Goal: Transaction & Acquisition: Purchase product/service

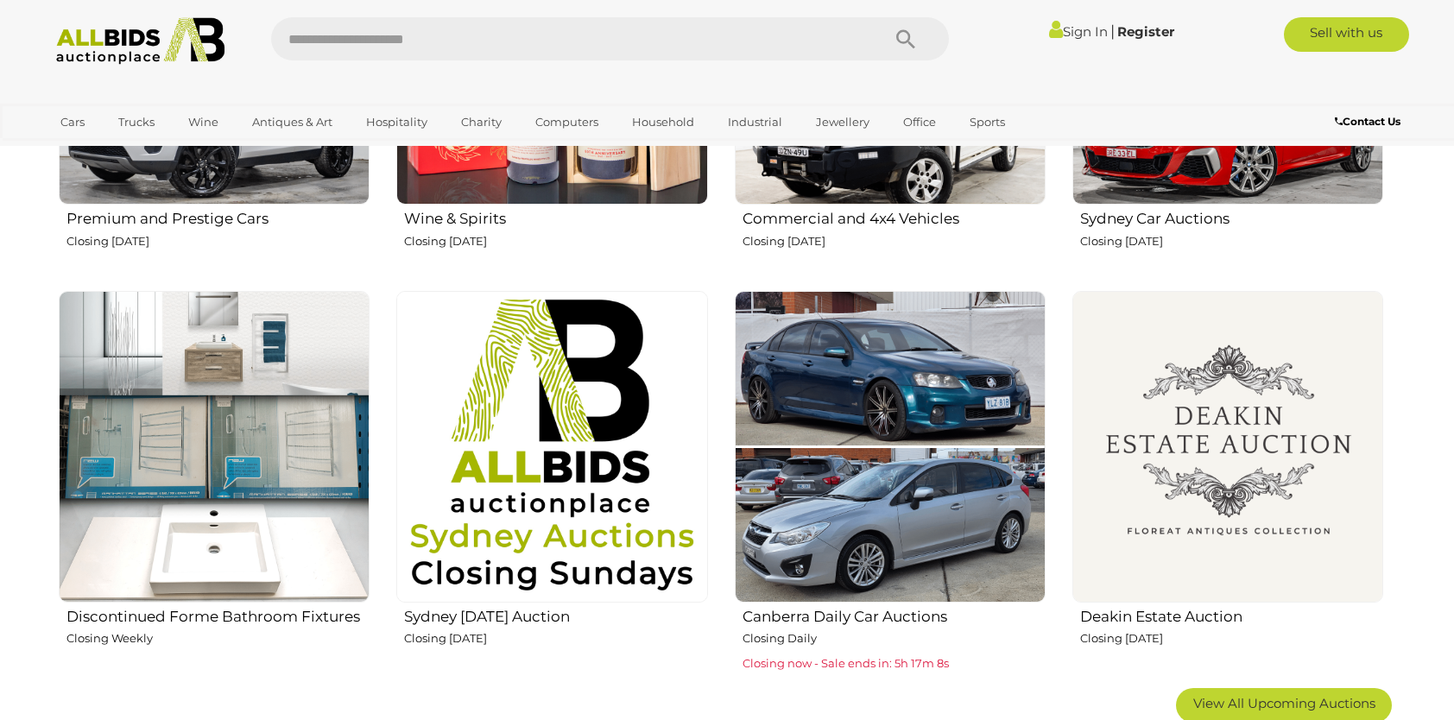
scroll to position [856, 0]
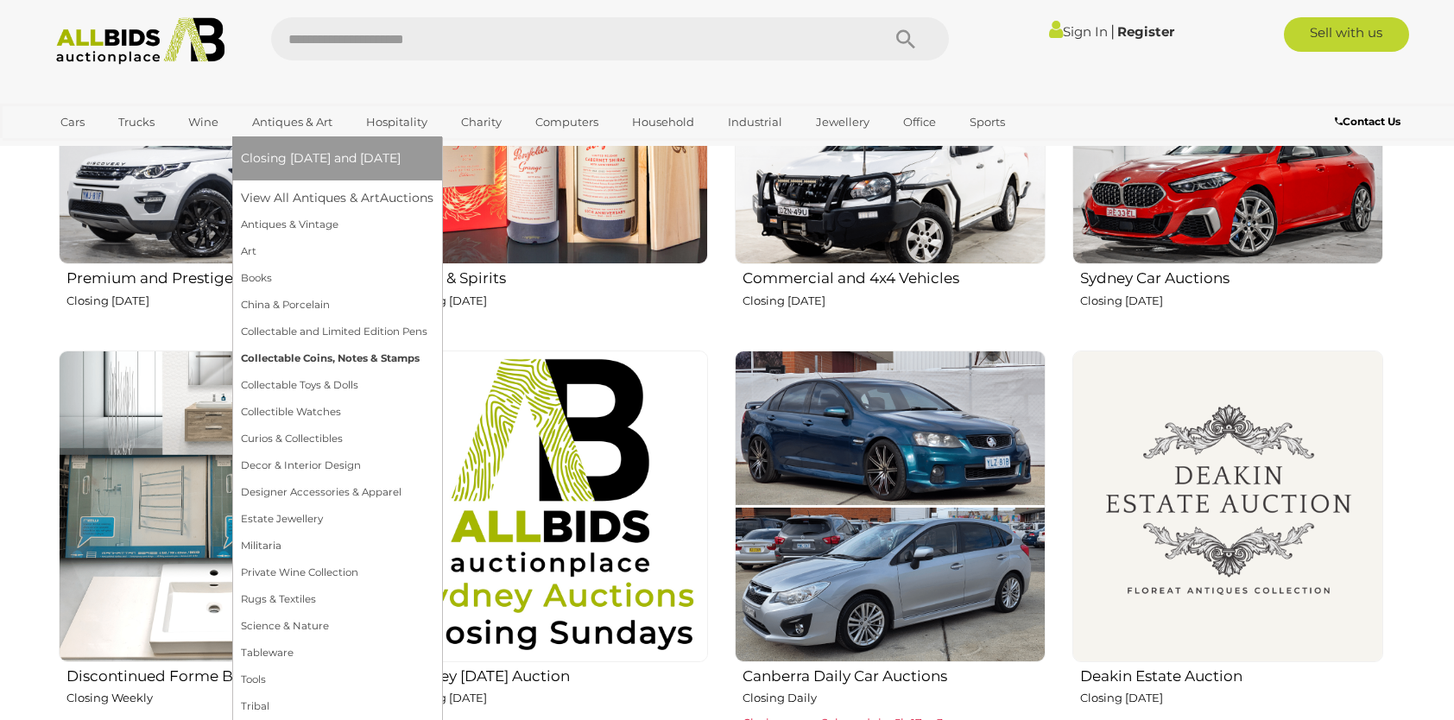
click at [269, 359] on link "Collectable Coins, Notes & Stamps" at bounding box center [337, 358] width 193 height 27
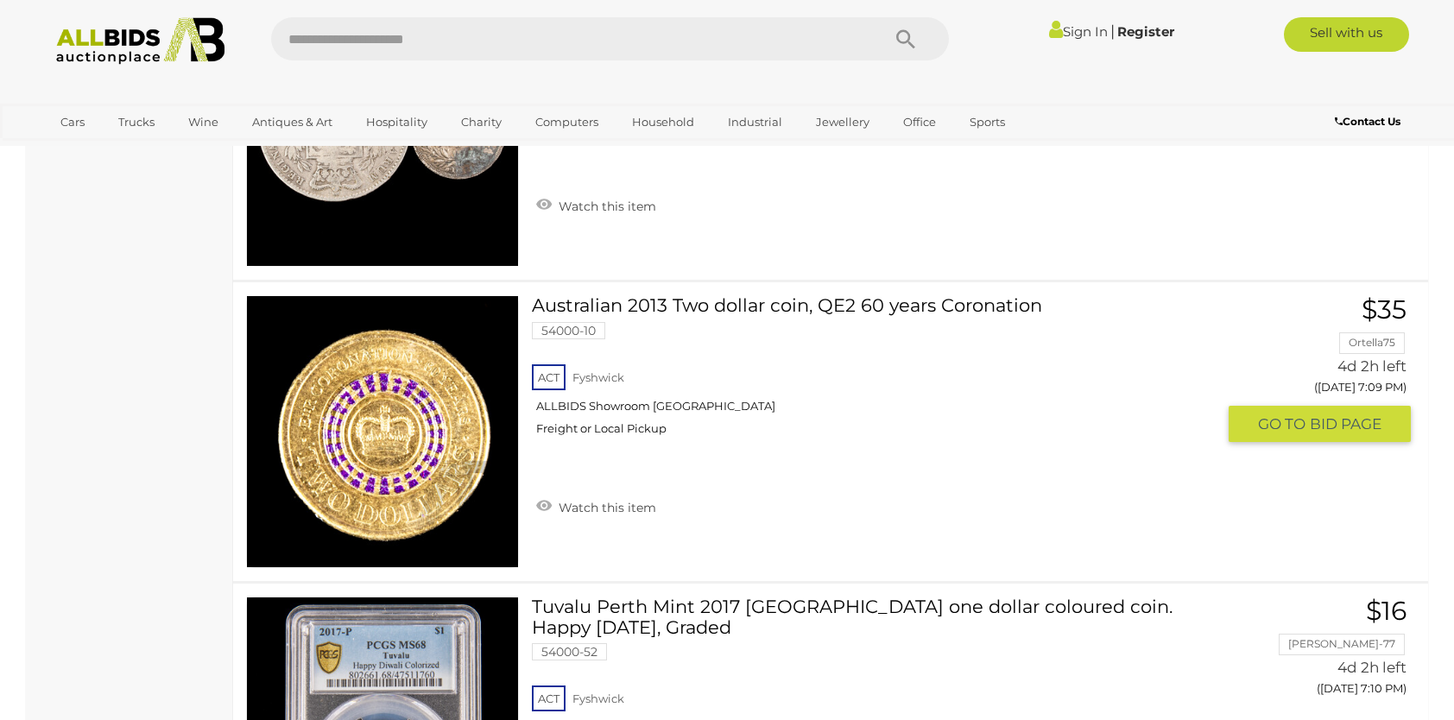
scroll to position [11884, 0]
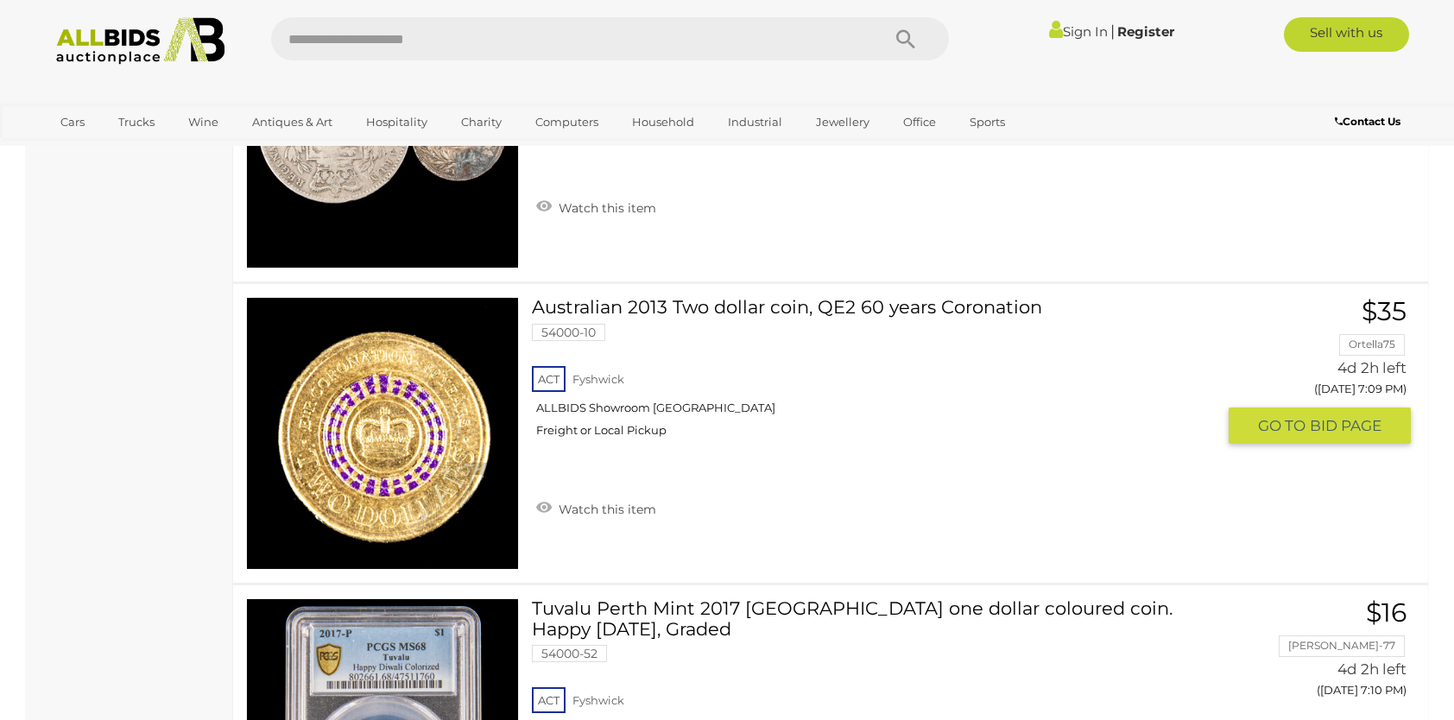
click at [389, 435] on img at bounding box center [382, 433] width 271 height 271
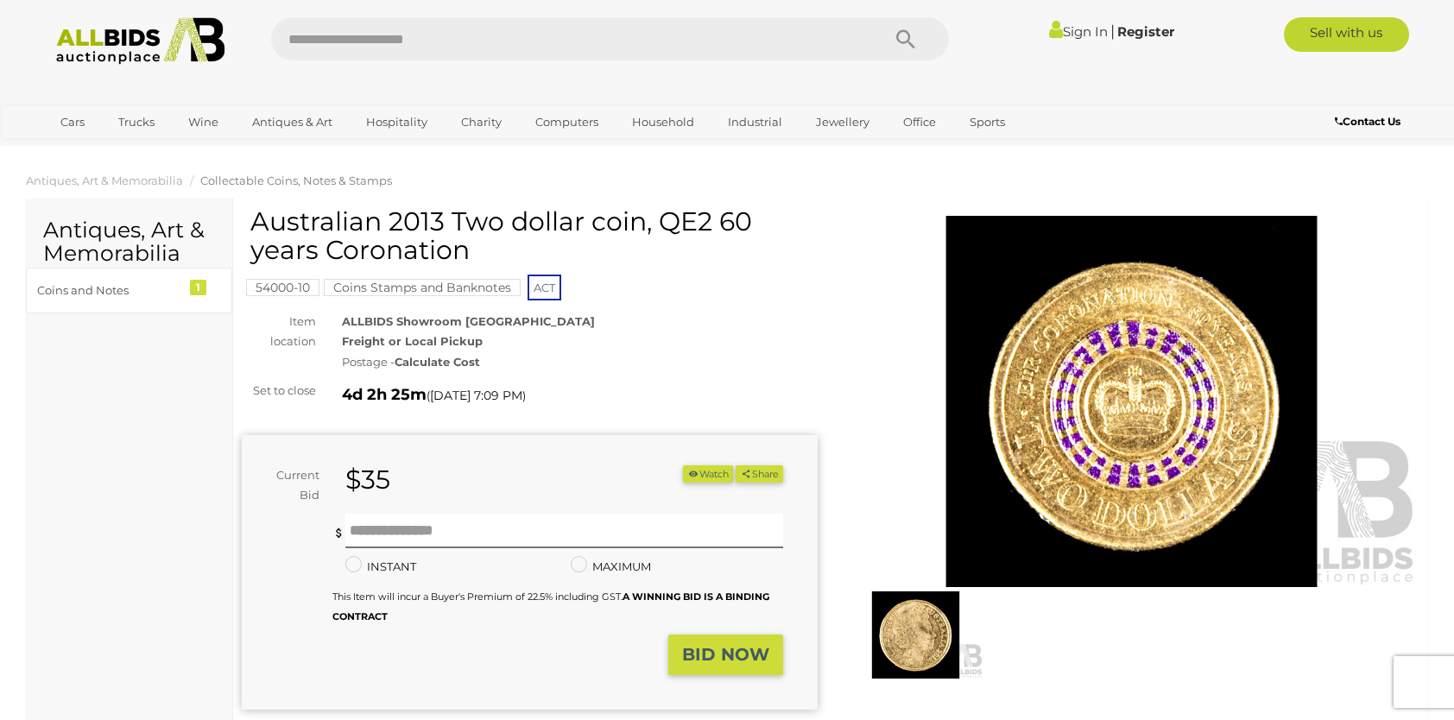
click at [891, 651] on img at bounding box center [916, 634] width 136 height 87
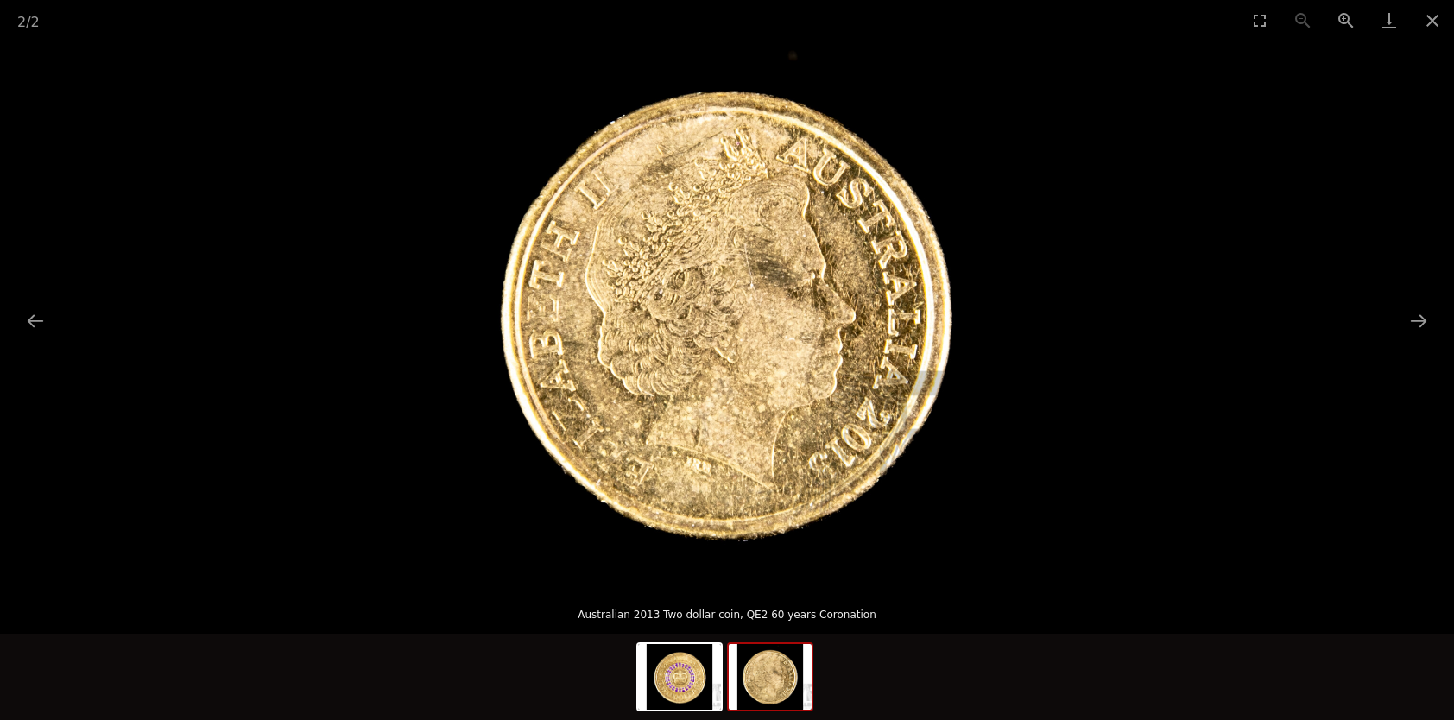
drag, startPoint x: 1431, startPoint y: 332, endPoint x: 1367, endPoint y: 176, distance: 168.8
click at [1367, 176] on picture at bounding box center [727, 313] width 1454 height 544
click at [1420, 307] on button "Next slide" at bounding box center [1419, 321] width 36 height 34
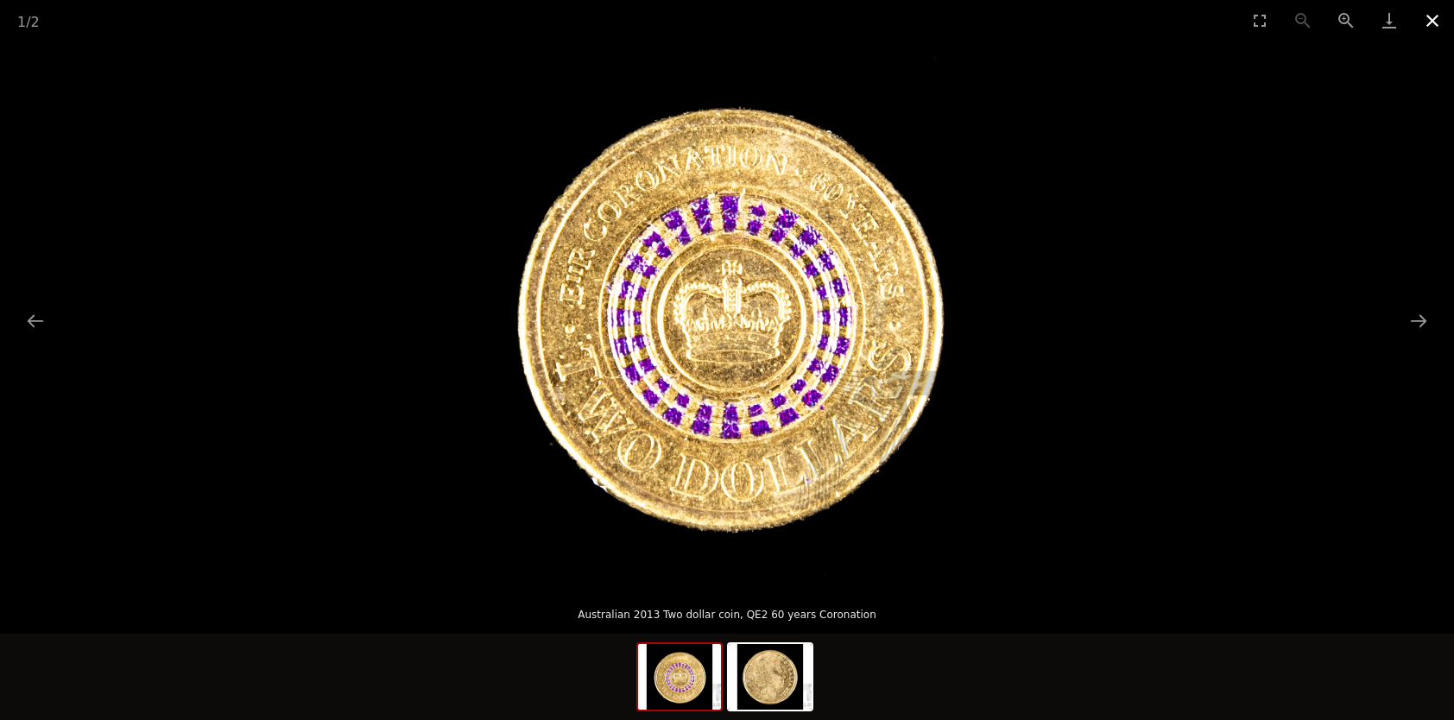
click at [1427, 9] on button "Close gallery" at bounding box center [1432, 20] width 43 height 41
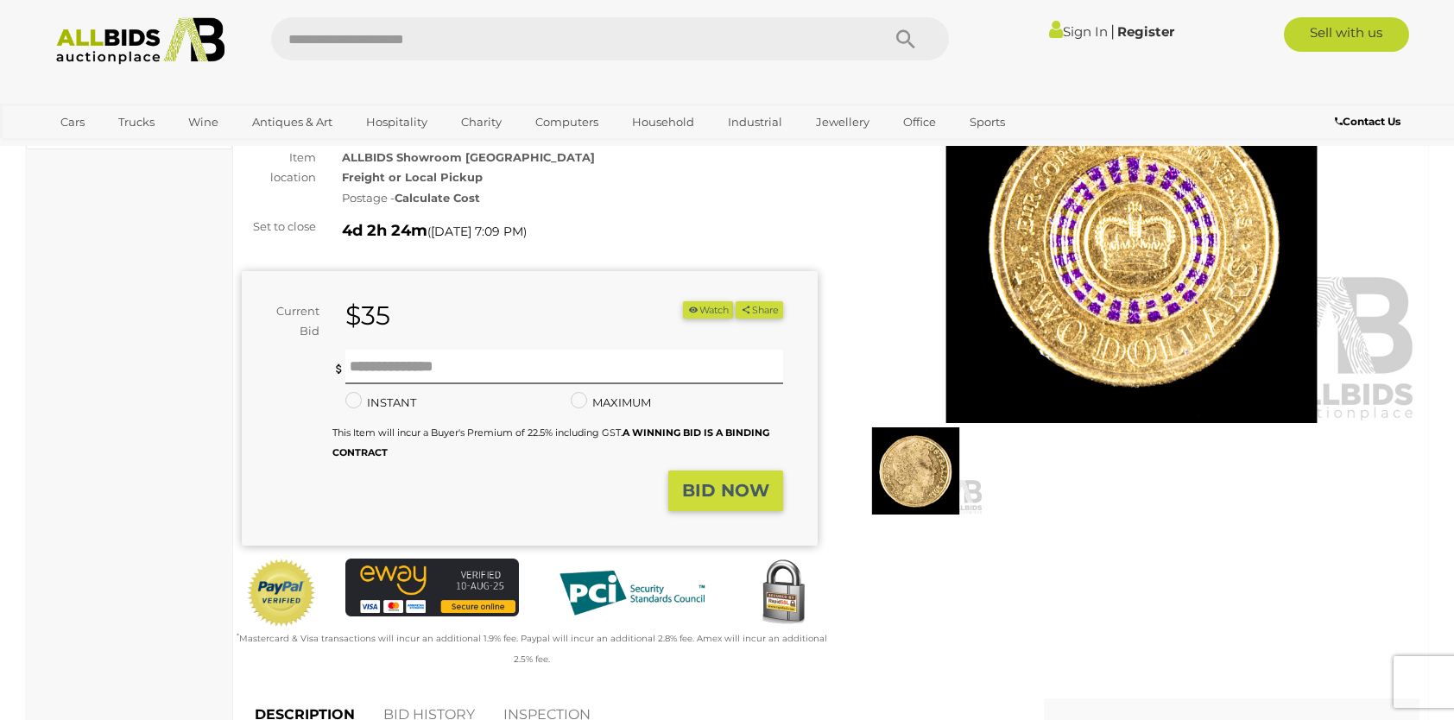
scroll to position [144, 0]
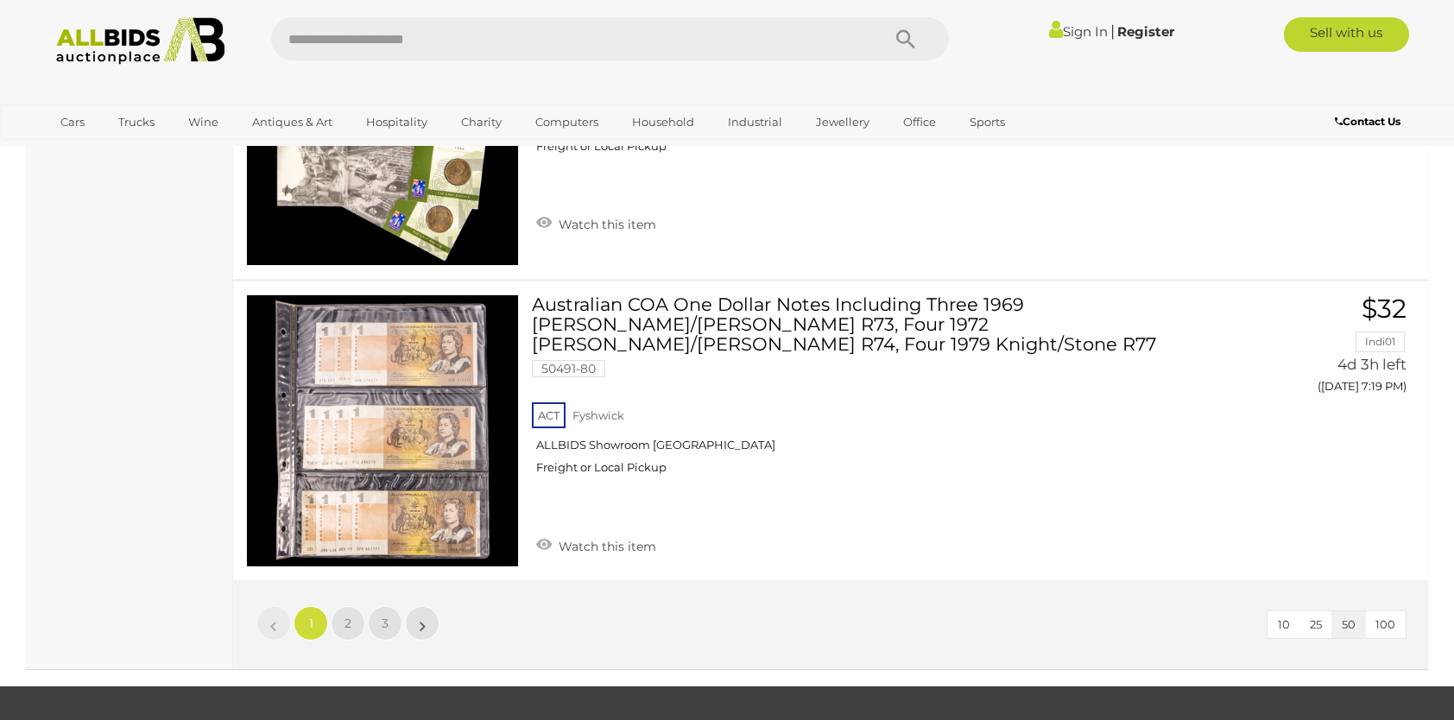
scroll to position [14949, 0]
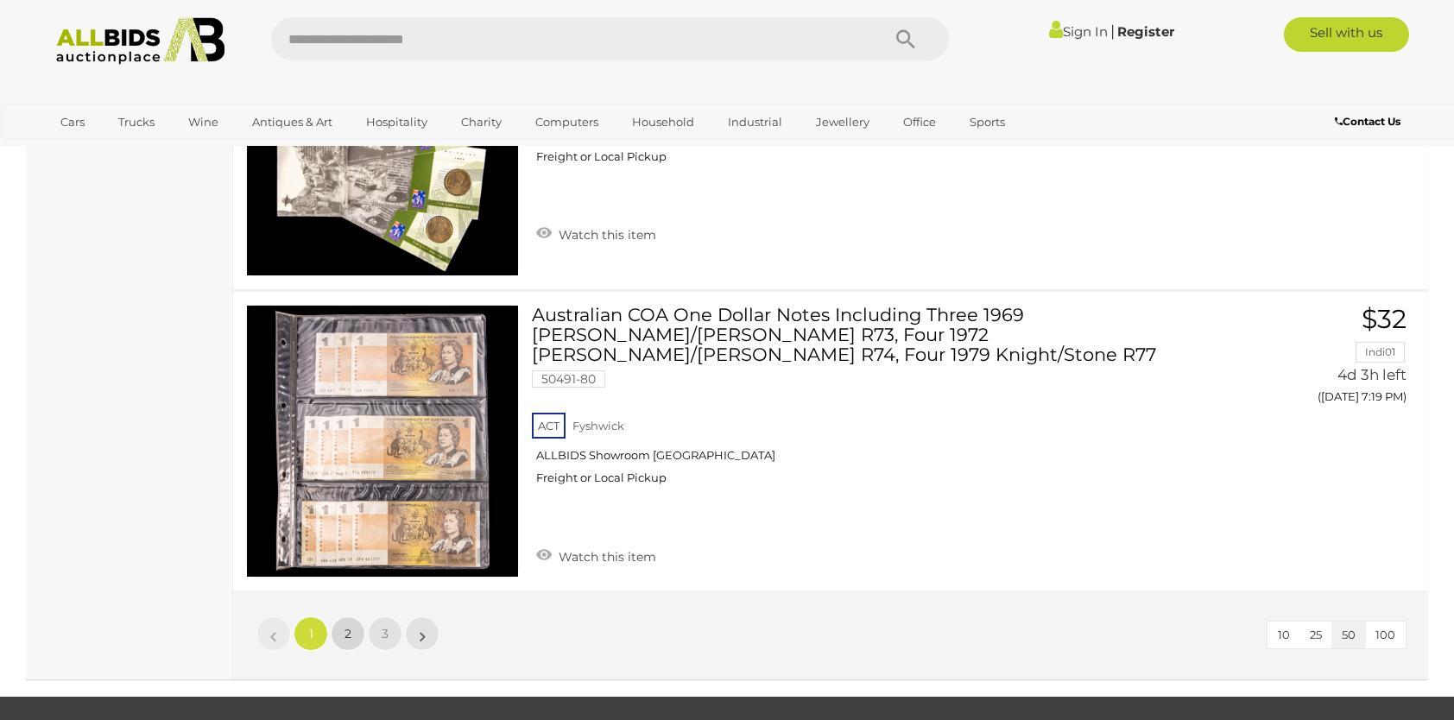
click at [351, 617] on link "2" at bounding box center [348, 634] width 35 height 35
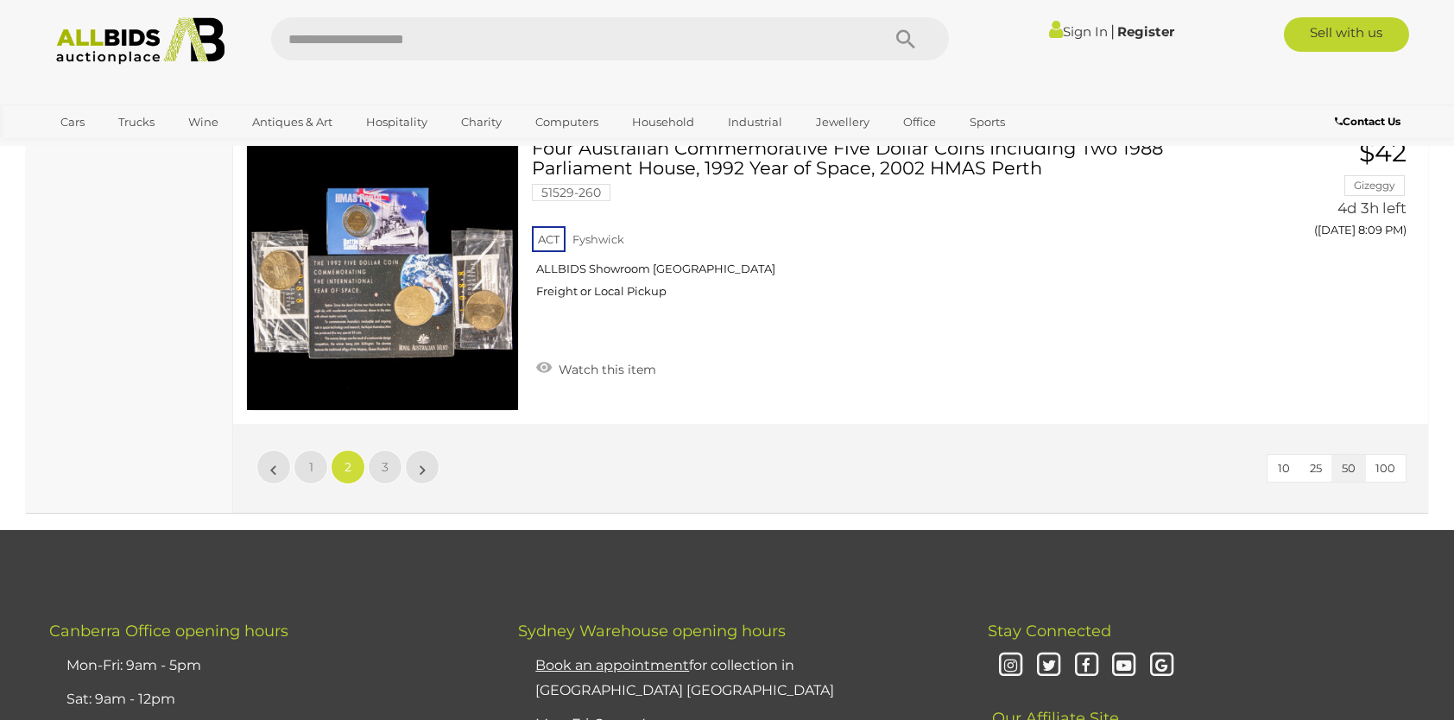
scroll to position [15056, 0]
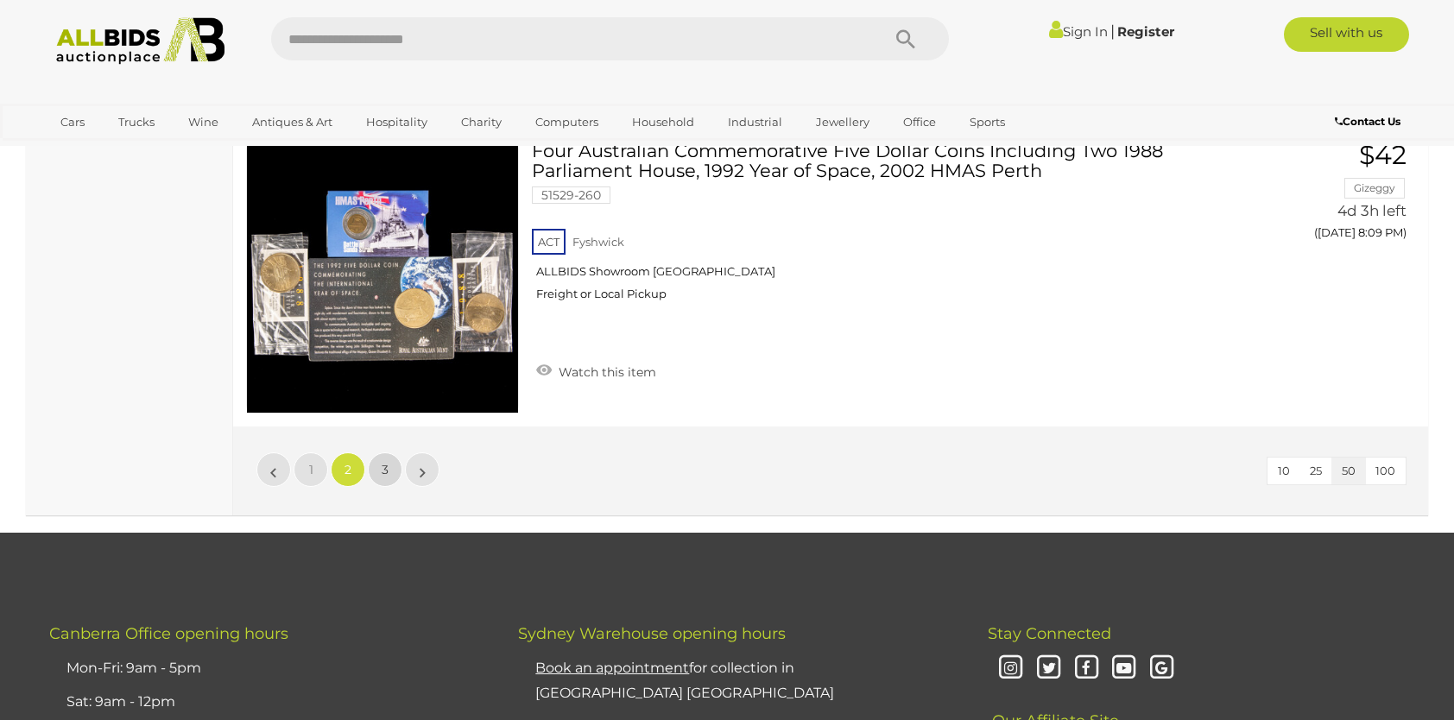
click at [392, 452] on link "3" at bounding box center [385, 469] width 35 height 35
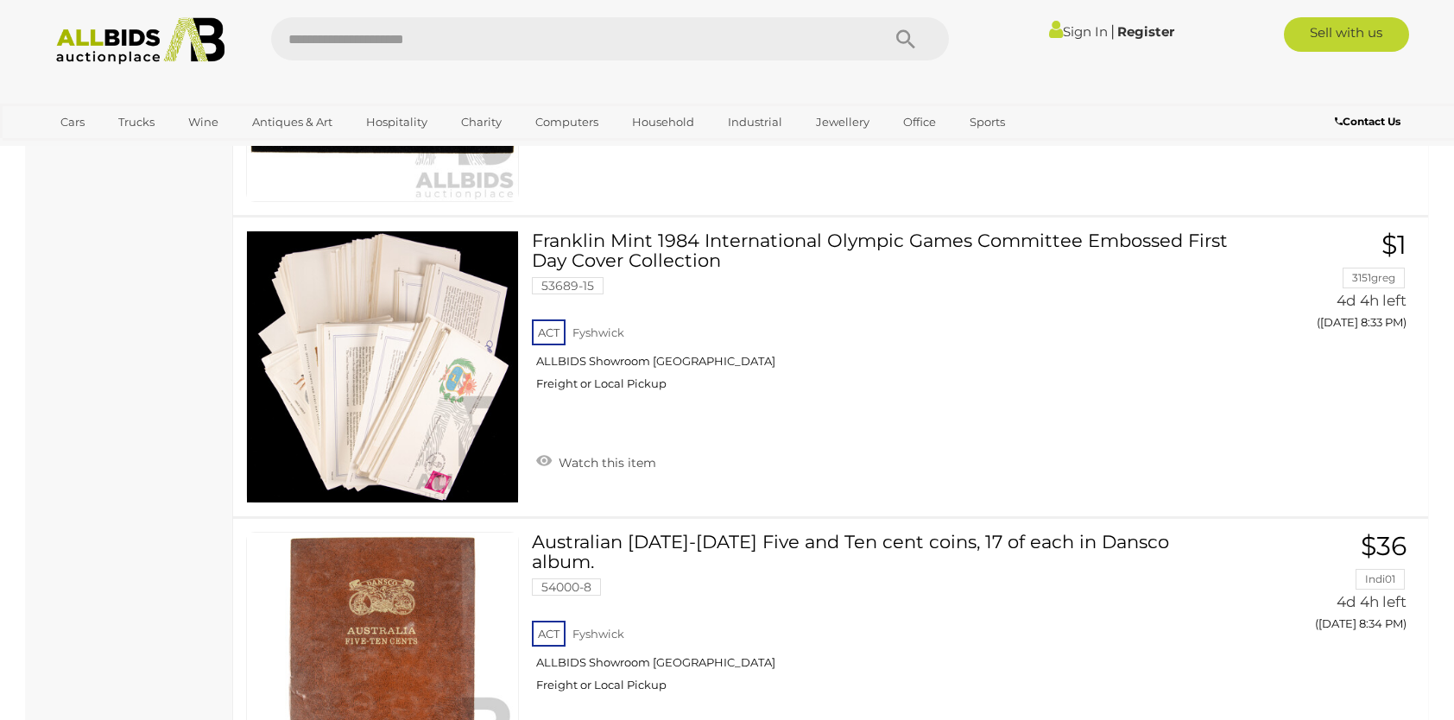
scroll to position [7065, 0]
